Goal: Navigation & Orientation: Find specific page/section

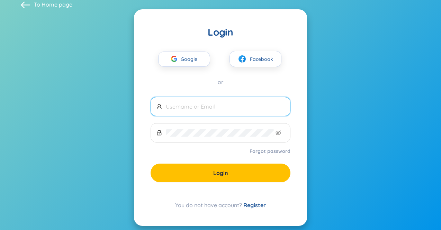
scroll to position [16, 0]
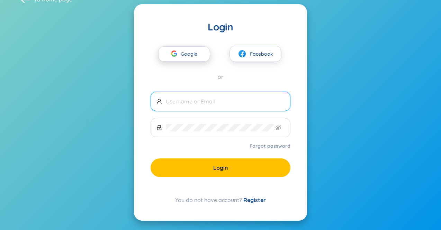
click at [188, 52] on span "Google" at bounding box center [191, 54] width 20 height 15
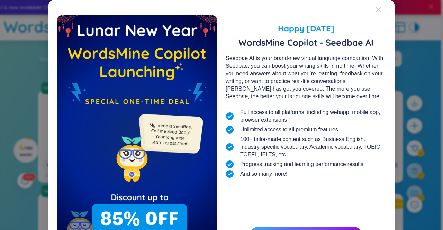
click at [379, 9] on icon "Close" at bounding box center [379, 10] width 6 height 6
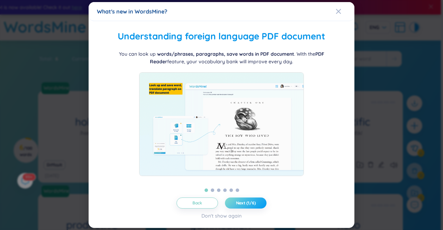
click at [247, 205] on span "Next (1/6)" at bounding box center [246, 203] width 20 height 6
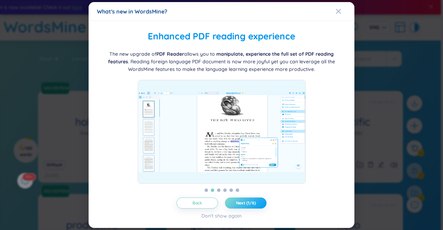
click at [248, 205] on span "Next (1/6)" at bounding box center [246, 203] width 20 height 6
click at [248, 205] on span "Next (2/6)" at bounding box center [246, 203] width 20 height 6
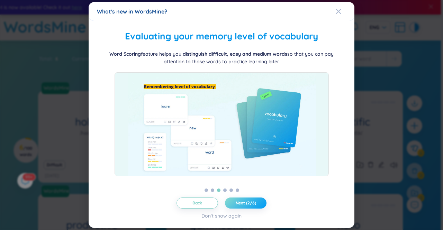
click at [249, 205] on span "Next (2/6)" at bounding box center [246, 203] width 20 height 6
click at [336, 11] on icon "Close" at bounding box center [339, 12] width 6 height 6
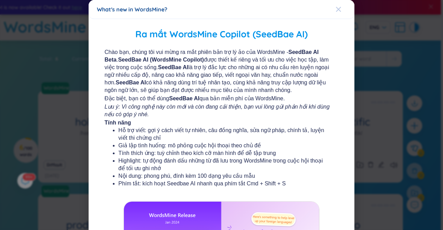
click at [341, 11] on span "Close" at bounding box center [345, 9] width 19 height 19
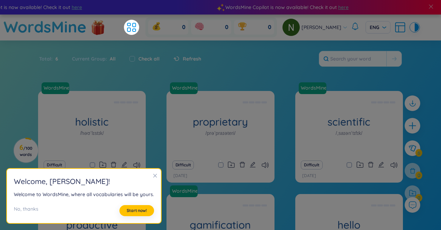
click at [265, 57] on div "Total : 6 Current Group : All Check all Refresh" at bounding box center [221, 62] width 432 height 30
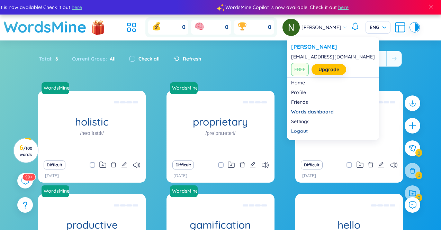
click at [318, 27] on span "[PERSON_NAME]" at bounding box center [322, 28] width 40 height 8
